Goal: Information Seeking & Learning: Learn about a topic

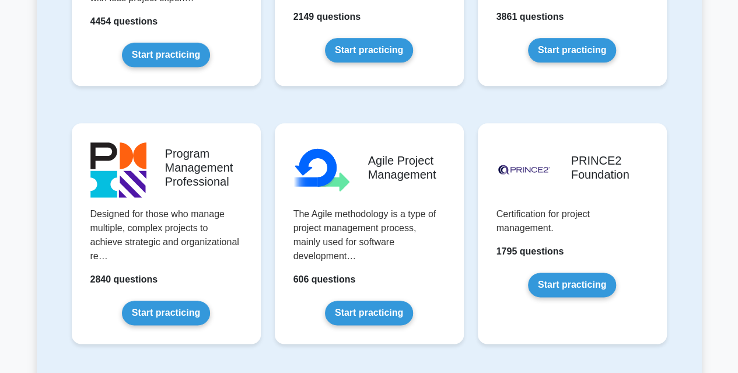
scroll to position [664, 0]
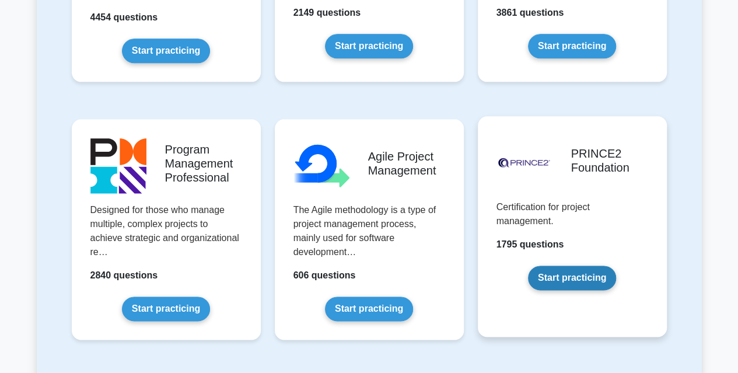
click at [554, 274] on link "Start practicing" at bounding box center [572, 278] width 88 height 25
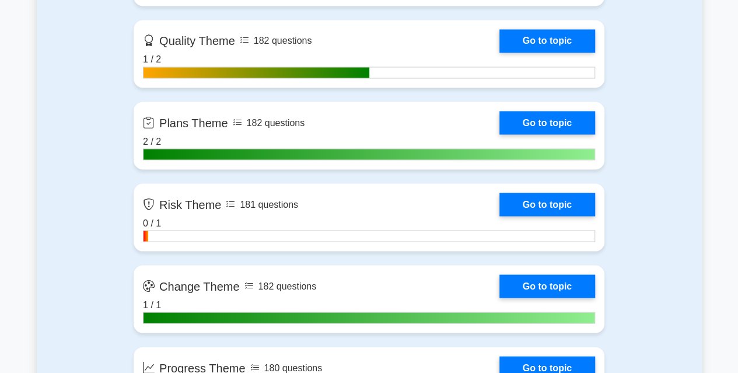
scroll to position [1116, 0]
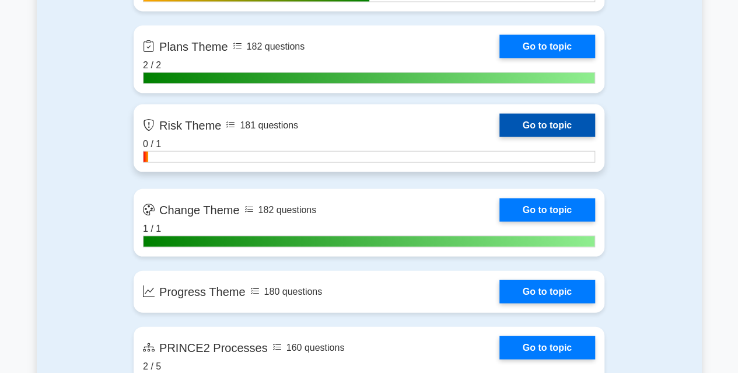
click at [564, 125] on link "Go to topic" at bounding box center [548, 125] width 96 height 23
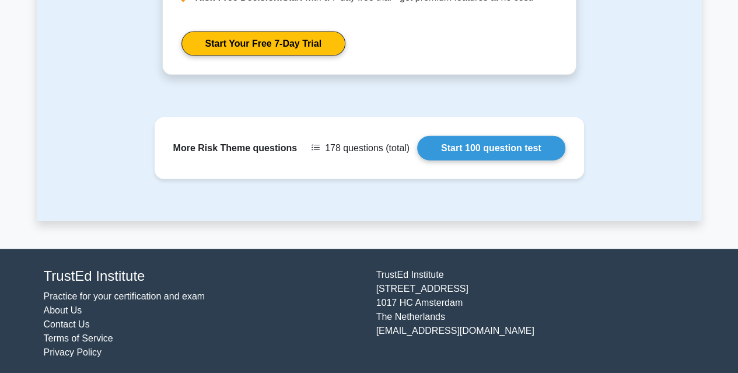
scroll to position [1280, 0]
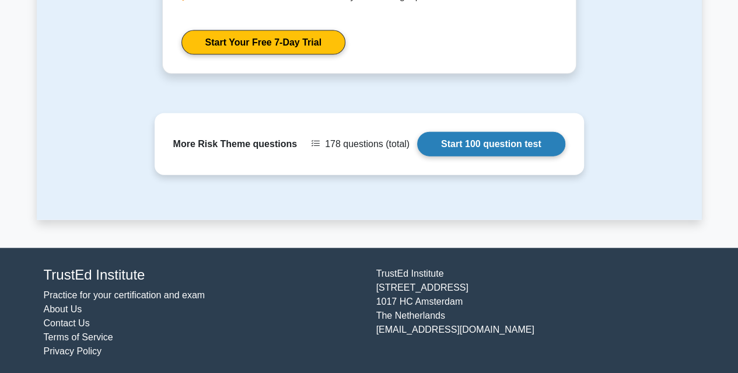
click at [485, 137] on link "Start 100 question test" at bounding box center [491, 144] width 148 height 25
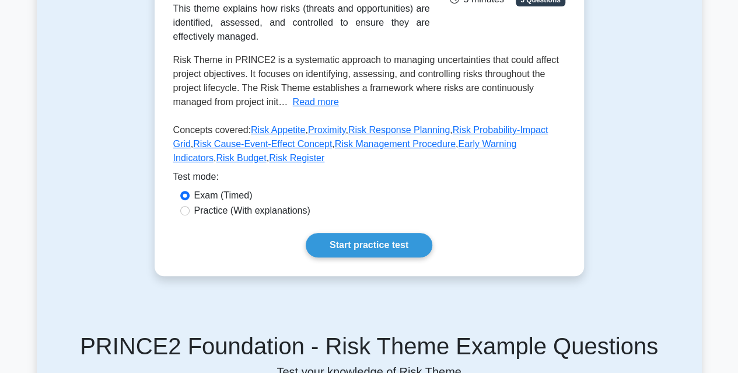
scroll to position [222, 0]
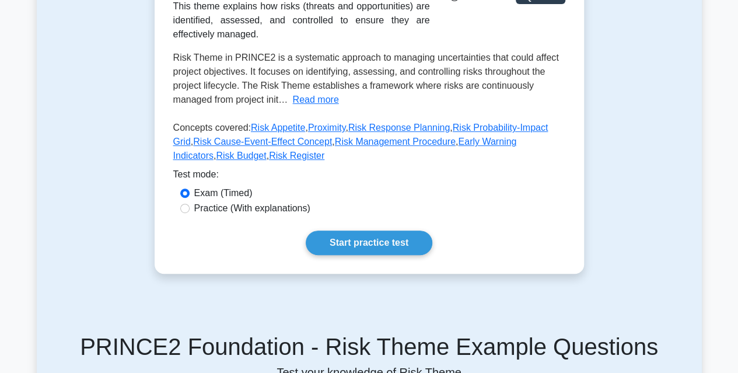
click at [240, 208] on label "Practice (With explanations)" at bounding box center [252, 208] width 116 height 14
click at [190, 208] on input "Practice (With explanations)" at bounding box center [184, 208] width 9 height 9
radio input "true"
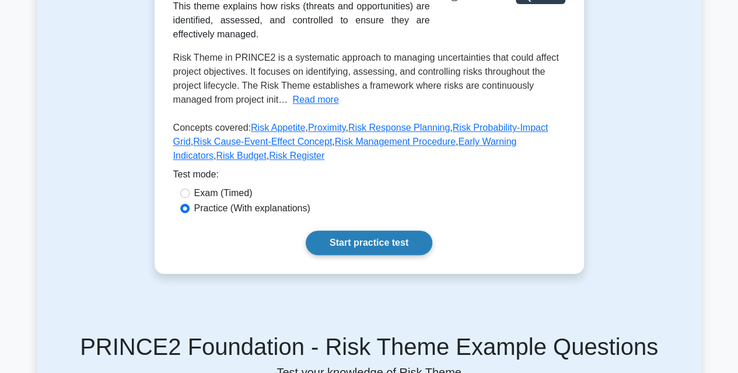
click at [350, 240] on link "Start practice test" at bounding box center [369, 243] width 127 height 25
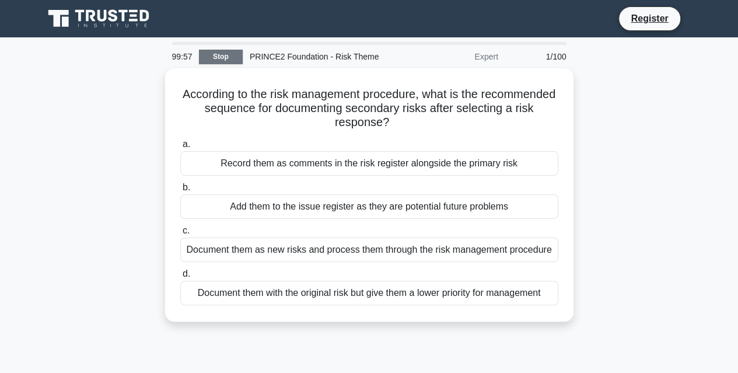
click at [215, 55] on link "Stop" at bounding box center [221, 57] width 44 height 15
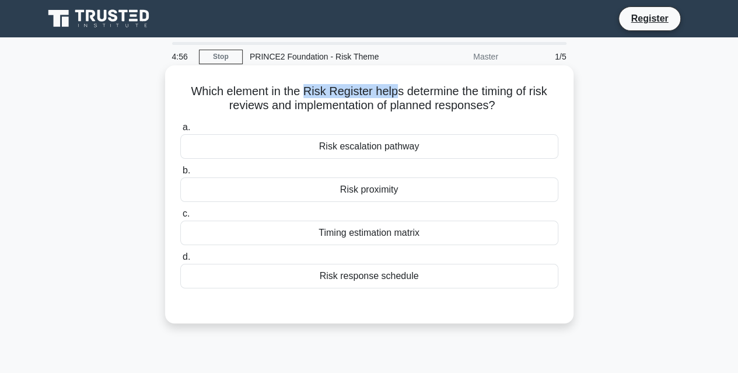
drag, startPoint x: 302, startPoint y: 86, endPoint x: 398, endPoint y: 97, distance: 96.4
click at [398, 97] on h5 "Which element in the Risk Register helps determine the timing of risk reviews a…" at bounding box center [369, 98] width 381 height 29
drag, startPoint x: 254, startPoint y: 104, endPoint x: 272, endPoint y: 105, distance: 17.5
click at [272, 105] on h5 "Which element in the Risk Register helps determine the timing of risk reviews a…" at bounding box center [369, 98] width 381 height 29
click at [345, 194] on div "Risk proximity" at bounding box center [369, 189] width 378 height 25
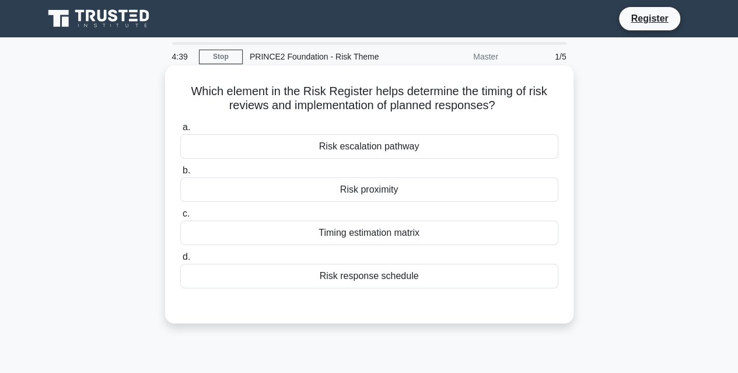
click at [180, 174] on input "b. Risk proximity" at bounding box center [180, 171] width 0 height 8
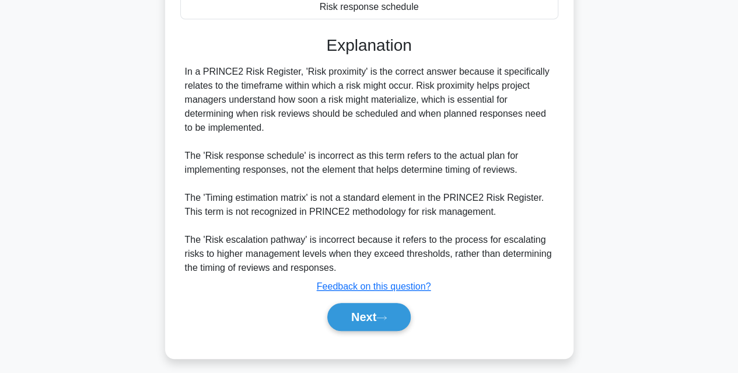
scroll to position [275, 0]
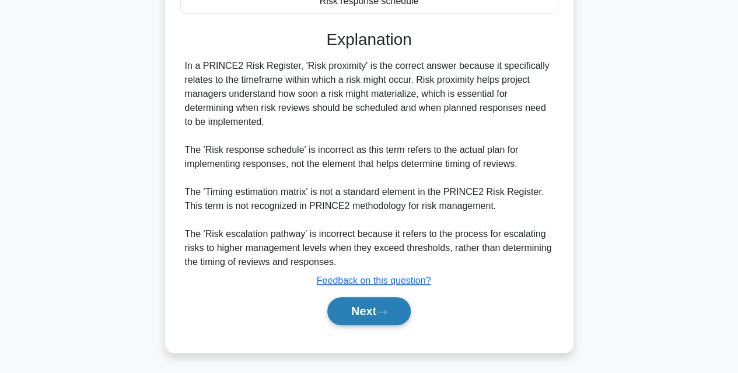
click at [358, 305] on button "Next" at bounding box center [368, 311] width 83 height 28
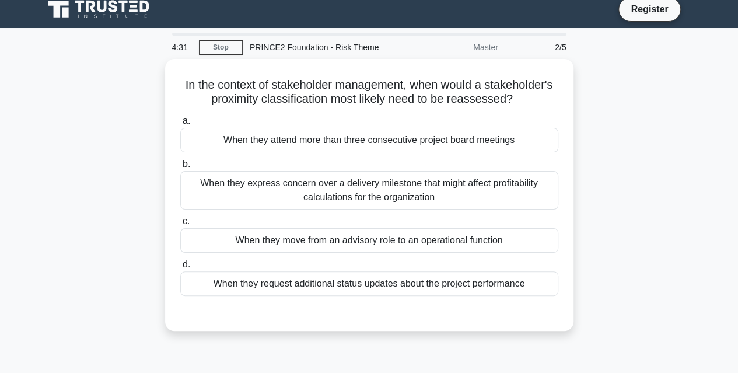
scroll to position [8, 0]
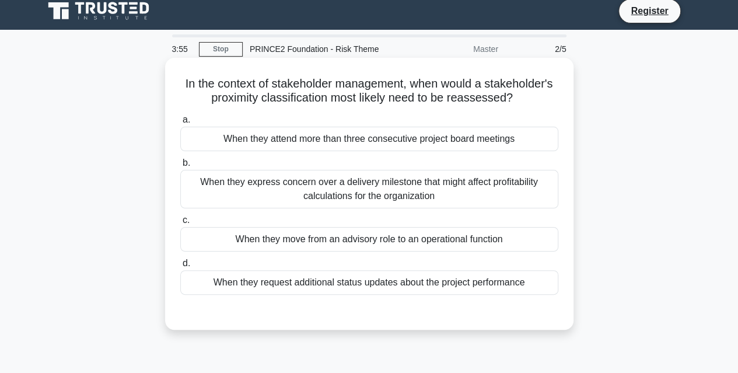
click at [383, 192] on div "When they express concern over a delivery milestone that might affect profitabi…" at bounding box center [369, 189] width 378 height 39
click at [180, 167] on input "b. When they express concern over a delivery milestone that might affect profit…" at bounding box center [180, 163] width 0 height 8
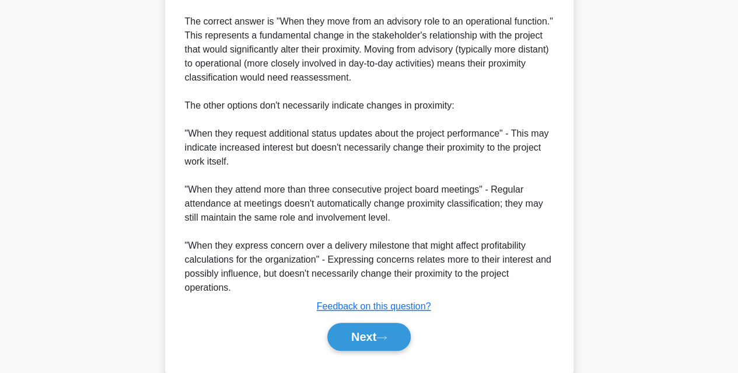
scroll to position [417, 0]
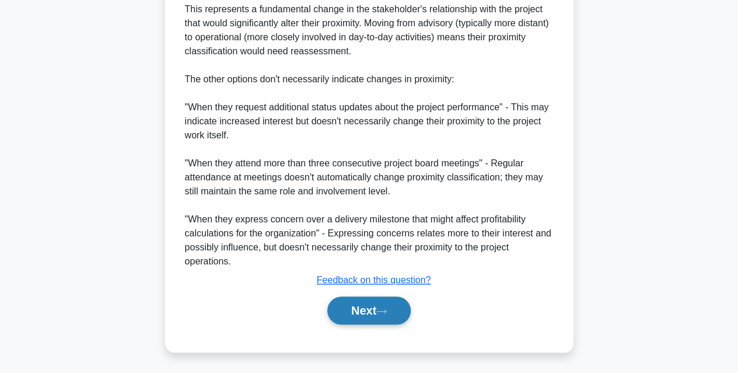
click at [356, 308] on button "Next" at bounding box center [368, 310] width 83 height 28
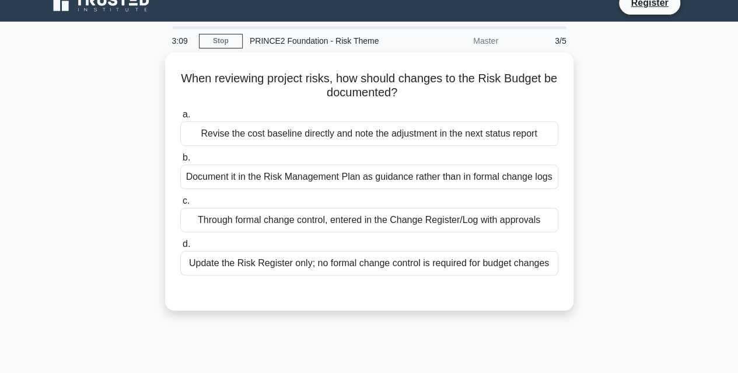
scroll to position [15, 0]
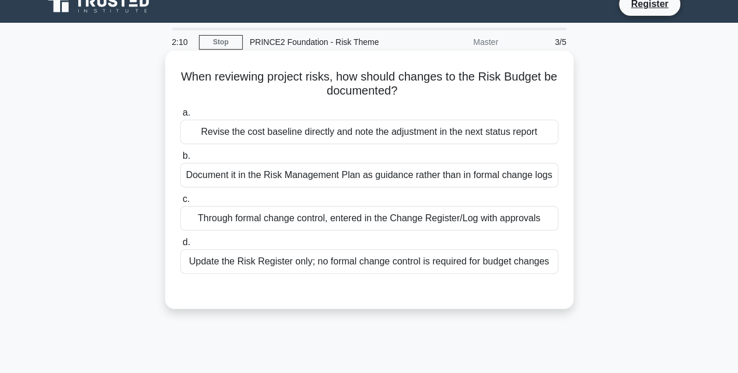
drag, startPoint x: 249, startPoint y: 134, endPoint x: 333, endPoint y: 131, distance: 83.5
click at [333, 131] on div "Revise the cost baseline directly and note the adjustment in the next status re…" at bounding box center [369, 132] width 378 height 25
click at [327, 222] on div "Through formal change control, entered in the Change Register/Log with approvals" at bounding box center [369, 218] width 378 height 25
click at [180, 203] on input "c. Through formal change control, entered in the Change Register/Log with appro…" at bounding box center [180, 200] width 0 height 8
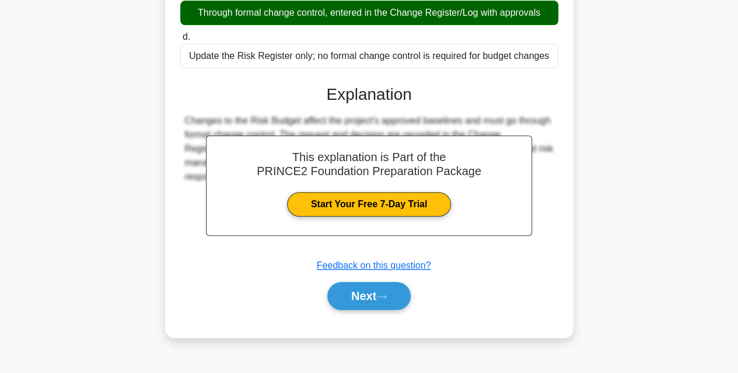
scroll to position [249, 0]
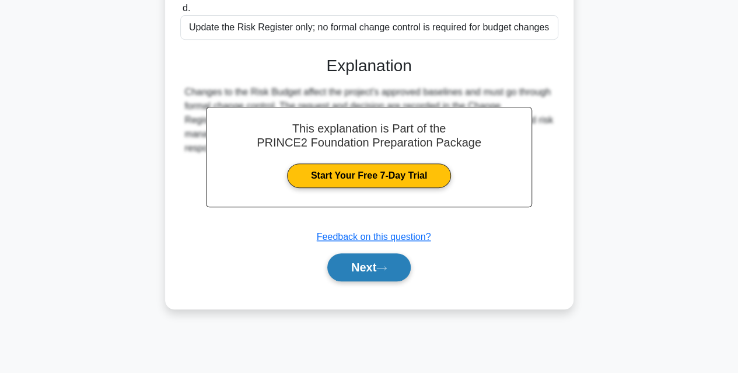
click at [369, 261] on button "Next" at bounding box center [368, 267] width 83 height 28
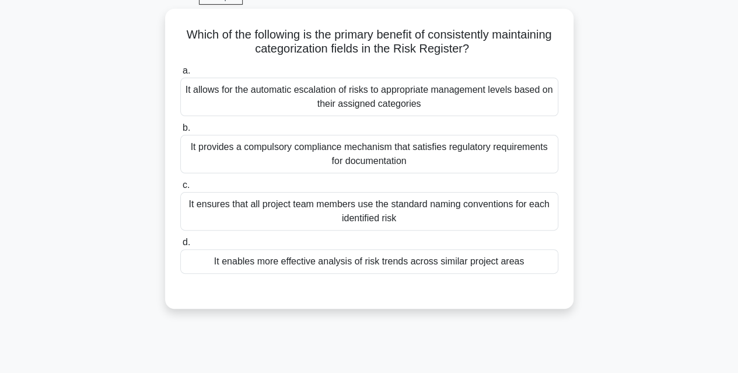
scroll to position [58, 0]
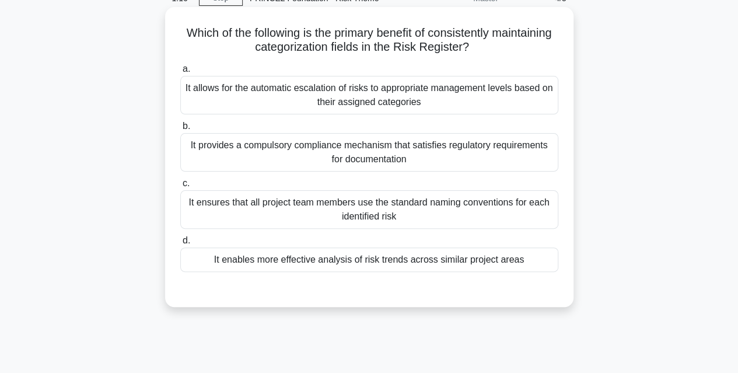
drag, startPoint x: 283, startPoint y: 34, endPoint x: 516, endPoint y: 45, distance: 233.1
click at [516, 45] on h5 "Which of the following is the primary benefit of consistently maintaining categ…" at bounding box center [369, 40] width 381 height 29
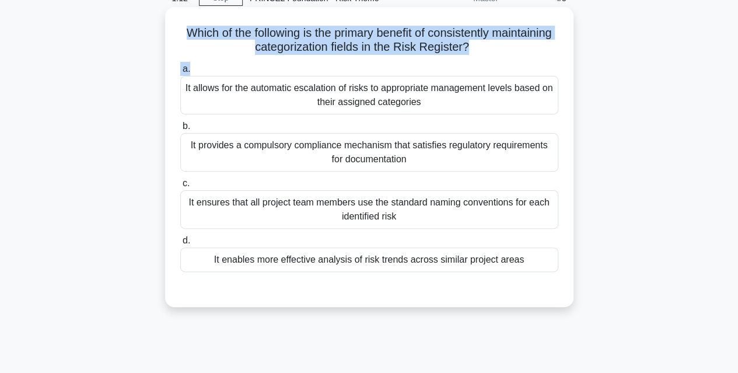
drag, startPoint x: 211, startPoint y: 32, endPoint x: 489, endPoint y: 69, distance: 280.3
click at [489, 69] on div "Which of the following is the primary benefit of consistently maintaining categ…" at bounding box center [369, 157] width 399 height 291
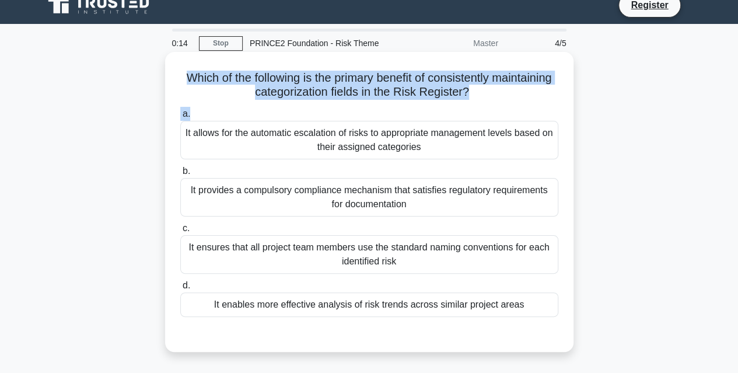
scroll to position [11, 0]
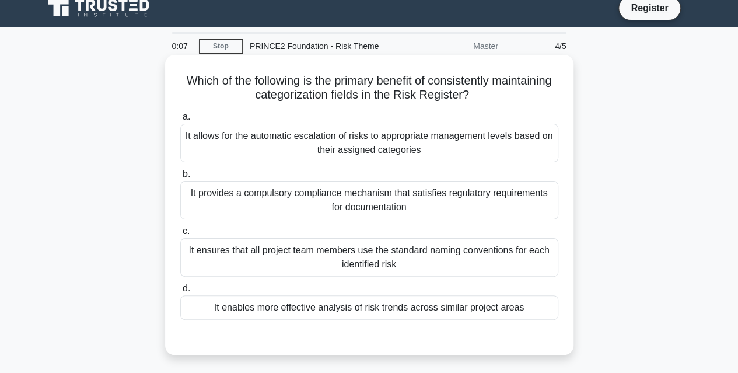
click at [407, 263] on div "It ensures that all project team members use the standard naming conventions fo…" at bounding box center [369, 257] width 378 height 39
click at [180, 235] on input "c. It ensures that all project team members use the standard naming conventions…" at bounding box center [180, 232] width 0 height 8
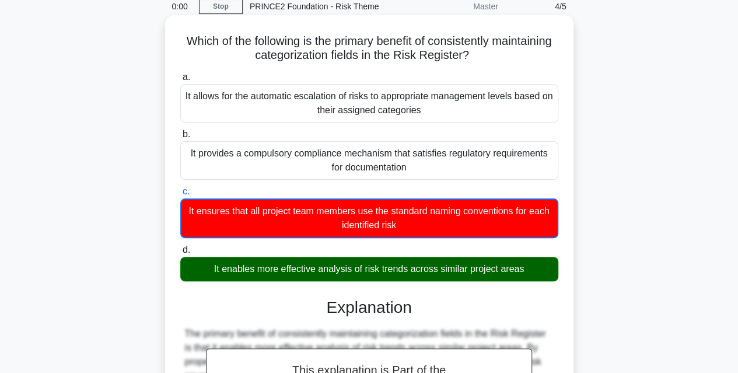
scroll to position [51, 0]
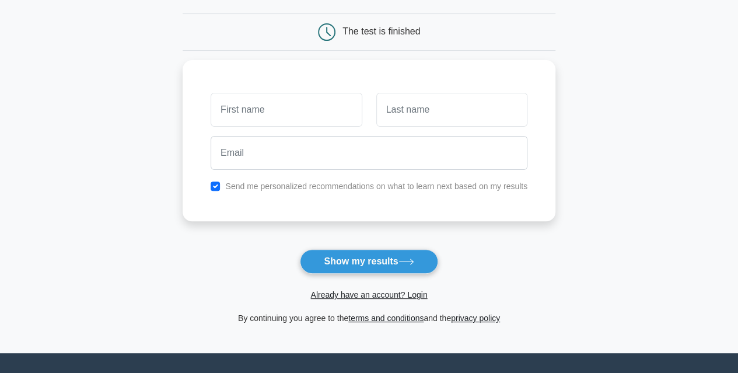
scroll to position [107, 0]
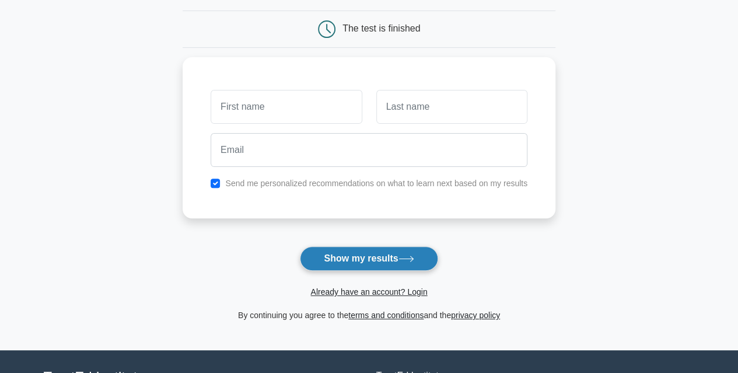
click at [360, 262] on button "Show my results" at bounding box center [369, 258] width 138 height 25
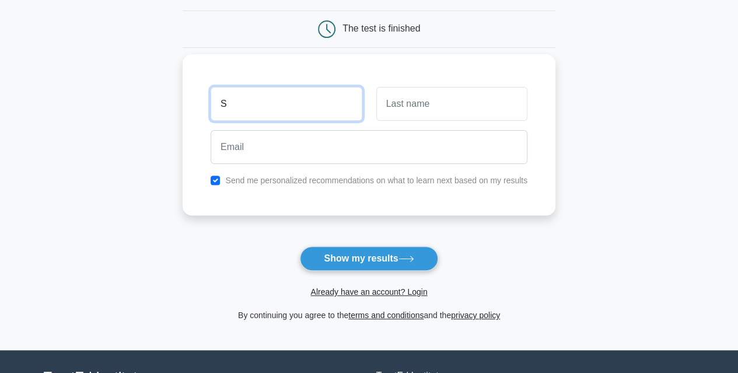
type input "s"
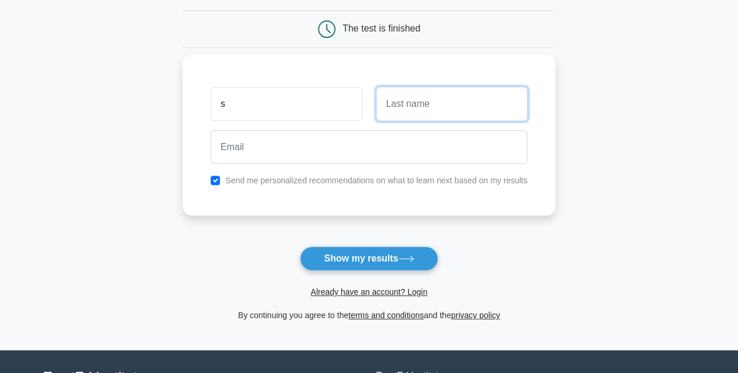
click at [424, 111] on input "text" at bounding box center [451, 104] width 151 height 34
type input "p"
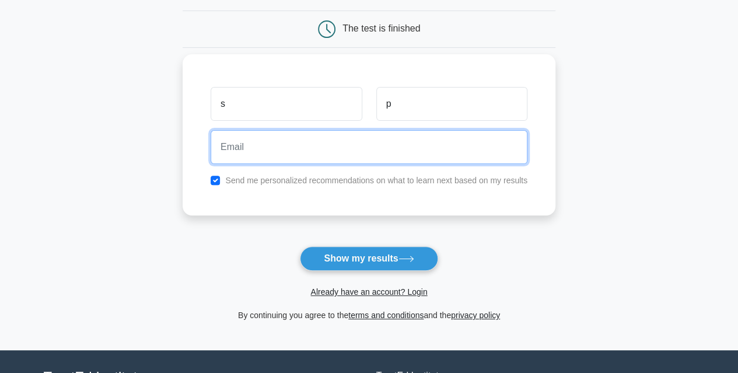
click at [298, 146] on input "email" at bounding box center [369, 147] width 317 height 34
type input "[EMAIL_ADDRESS][DOMAIN_NAME]"
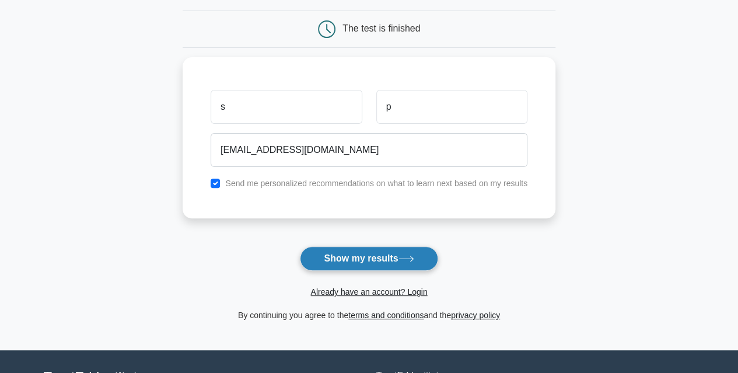
click at [362, 261] on button "Show my results" at bounding box center [369, 258] width 138 height 25
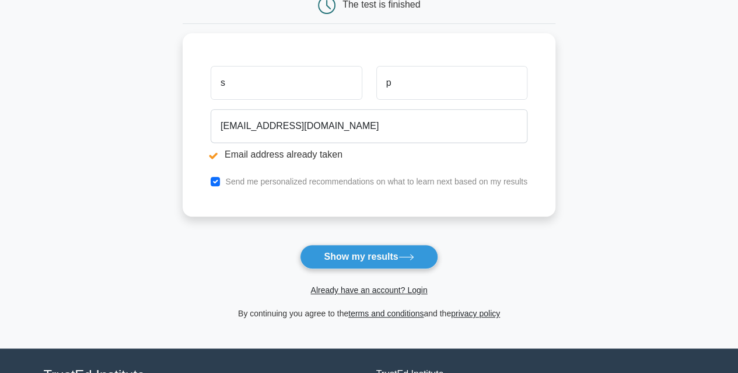
scroll to position [175, 0]
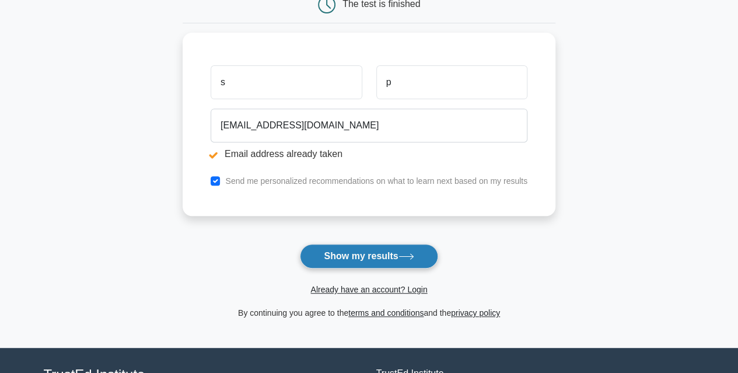
click at [355, 250] on button "Show my results" at bounding box center [369, 256] width 138 height 25
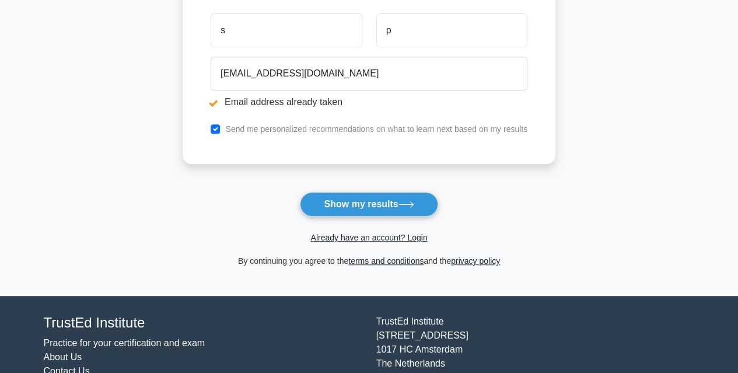
scroll to position [231, 0]
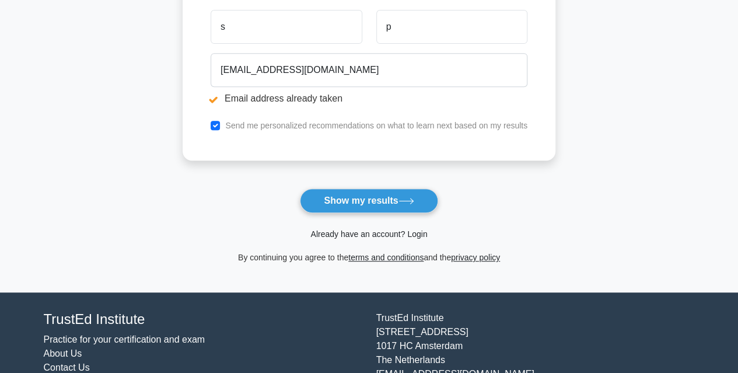
click at [377, 232] on link "Already have an account? Login" at bounding box center [368, 233] width 117 height 9
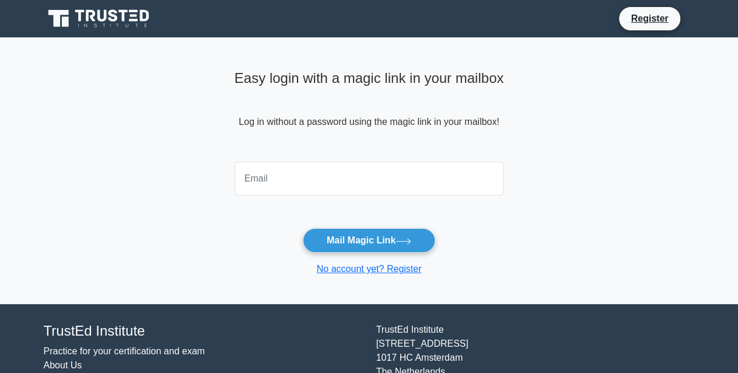
click at [364, 185] on input "email" at bounding box center [370, 179] width 270 height 34
type input "[EMAIL_ADDRESS][DOMAIN_NAME]"
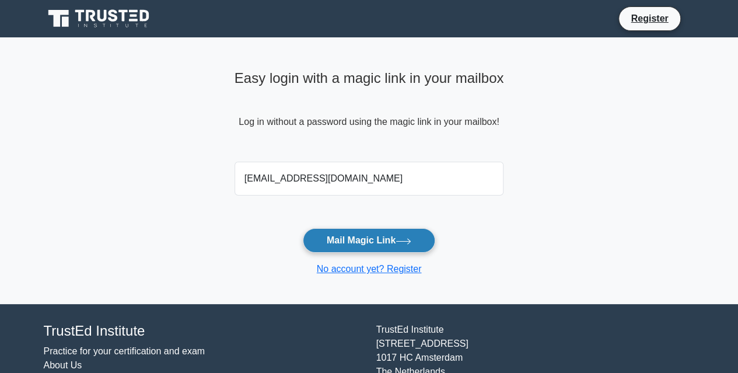
click at [364, 240] on button "Mail Magic Link" at bounding box center [369, 240] width 132 height 25
